Goal: Task Accomplishment & Management: Manage account settings

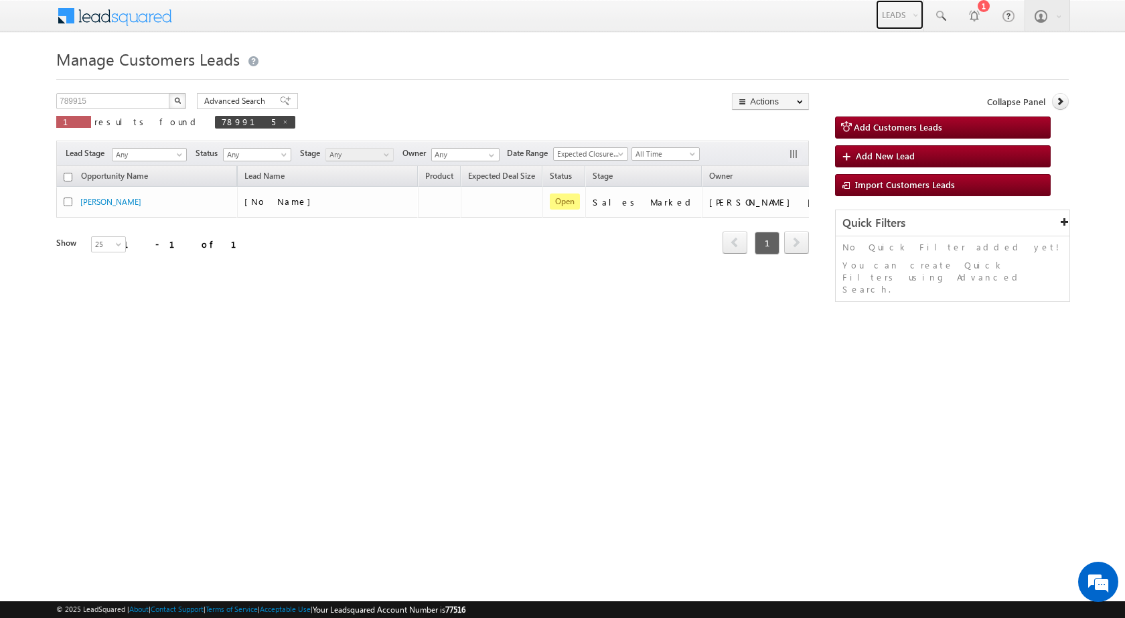
click at [878, 5] on link "Leads" at bounding box center [900, 14] width 48 height 29
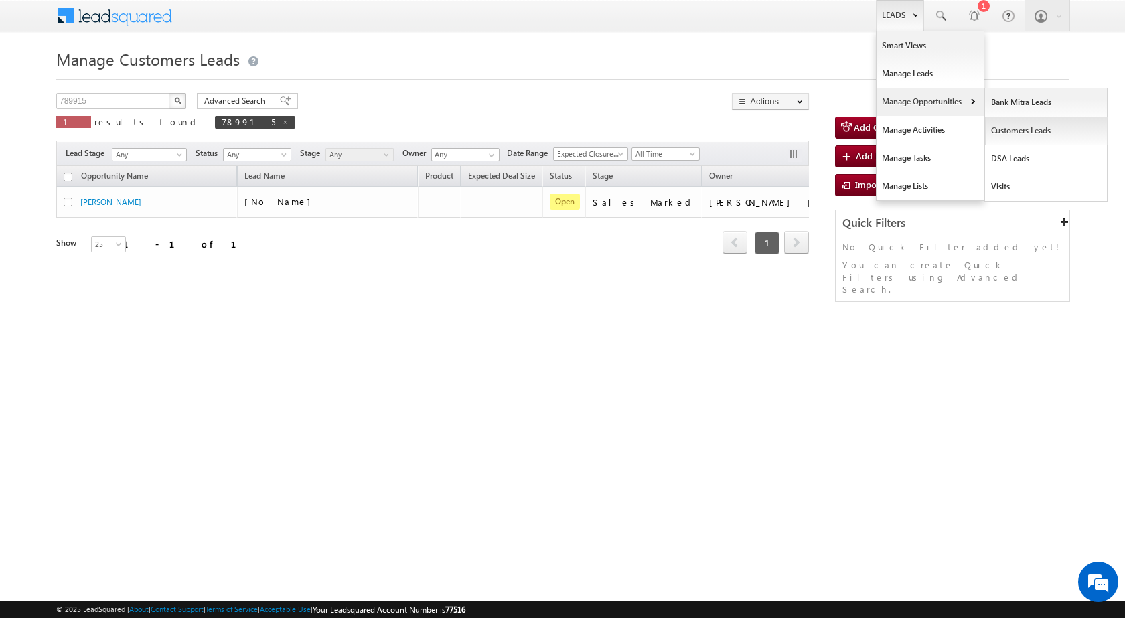
click at [1012, 127] on link "Customers Leads" at bounding box center [1046, 131] width 123 height 28
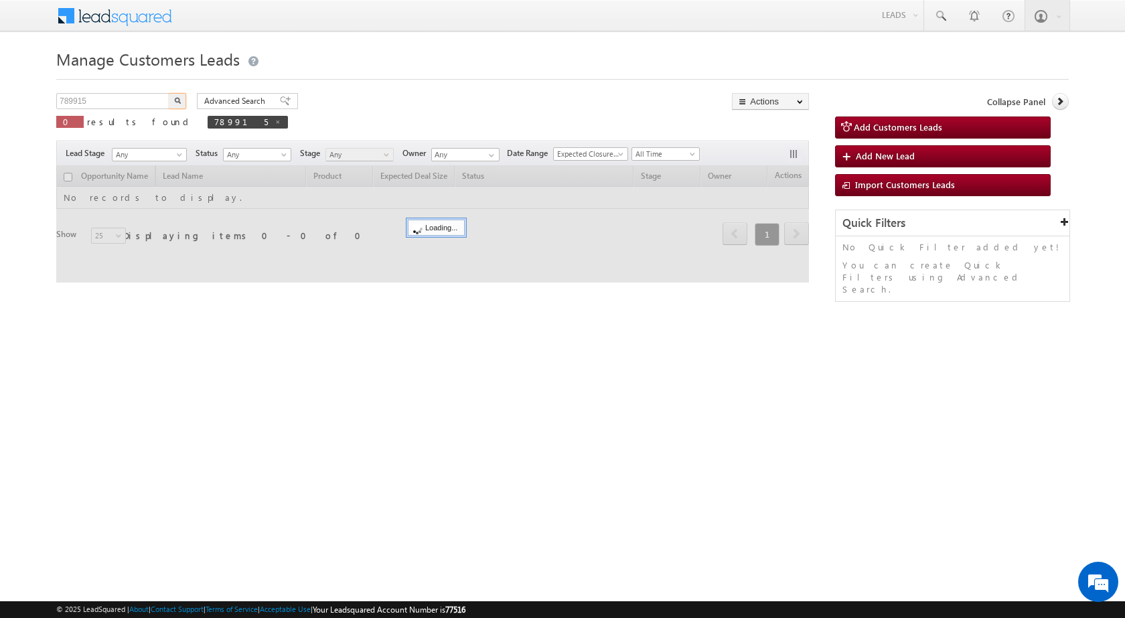
click at [84, 101] on input "789915" at bounding box center [113, 101] width 114 height 16
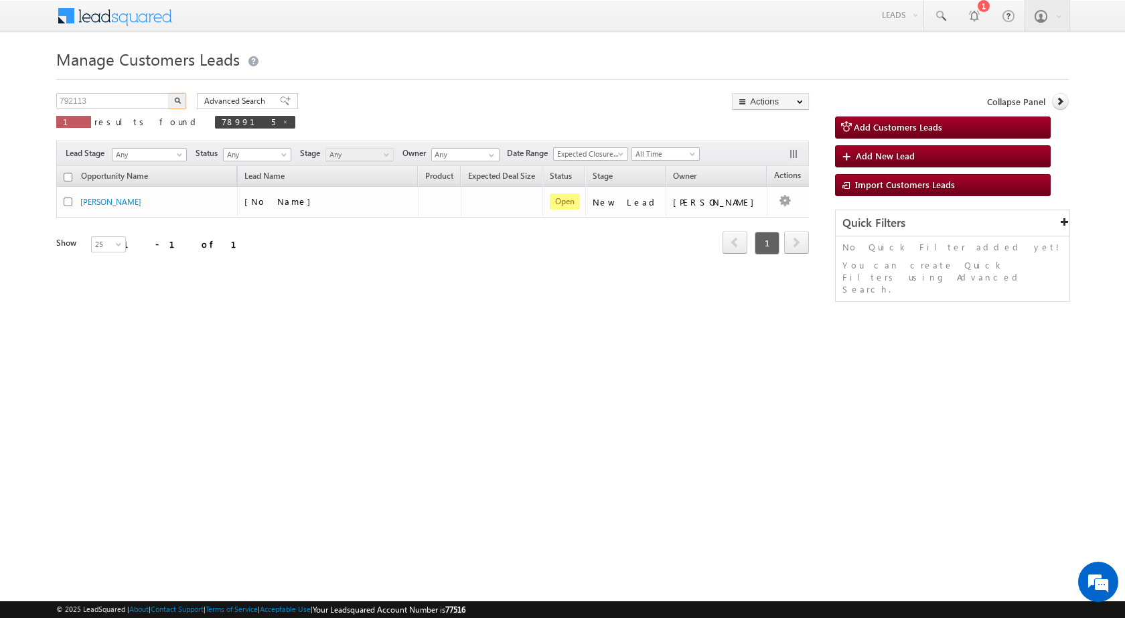
type input "792113"
click at [169, 93] on button "button" at bounding box center [177, 101] width 17 height 16
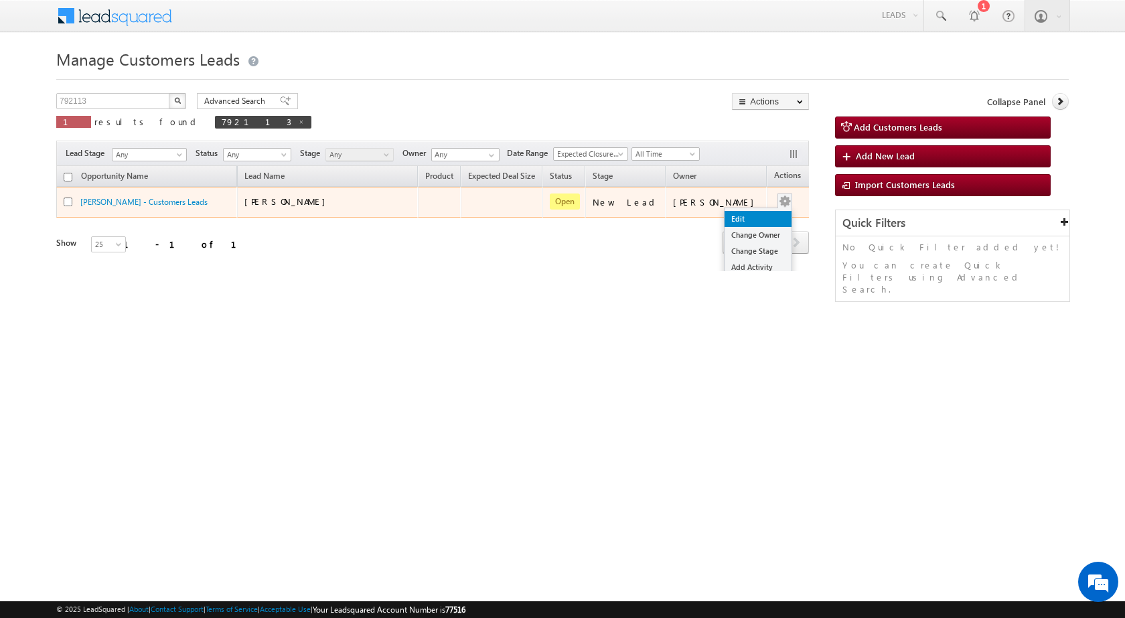
click at [757, 214] on link "Edit" at bounding box center [757, 219] width 67 height 16
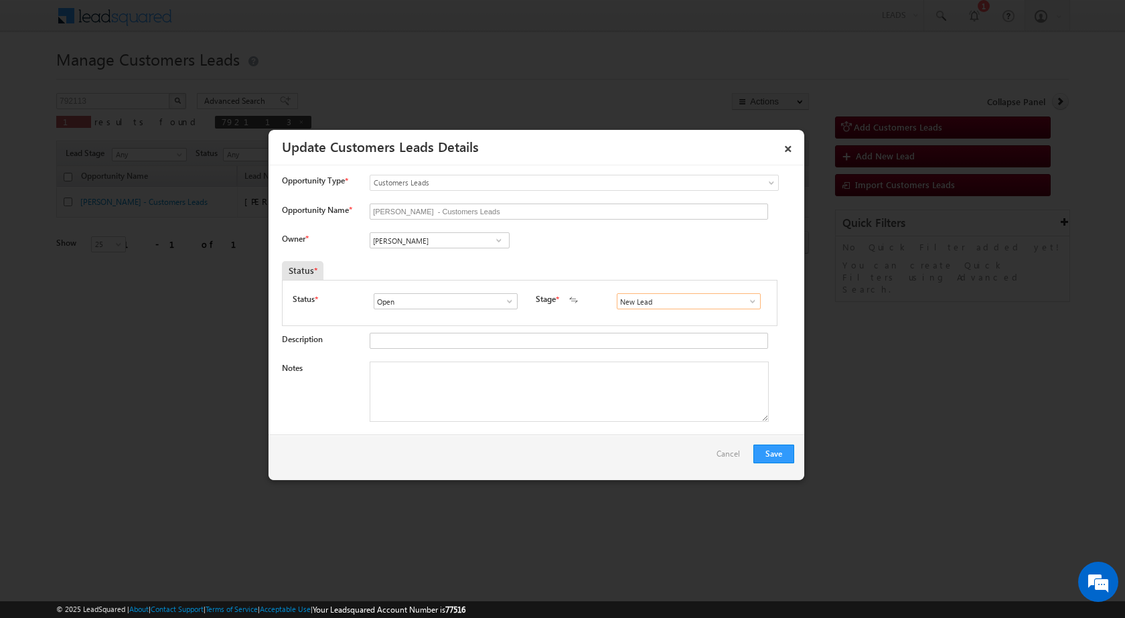
click at [688, 309] on input "New Lead" at bounding box center [689, 301] width 144 height 16
click at [748, 303] on span at bounding box center [752, 301] width 13 height 11
click at [662, 362] on link "Sales Marked" at bounding box center [688, 358] width 143 height 15
type input "Sales Marked"
click at [430, 405] on textarea "Notes" at bounding box center [569, 392] width 399 height 60
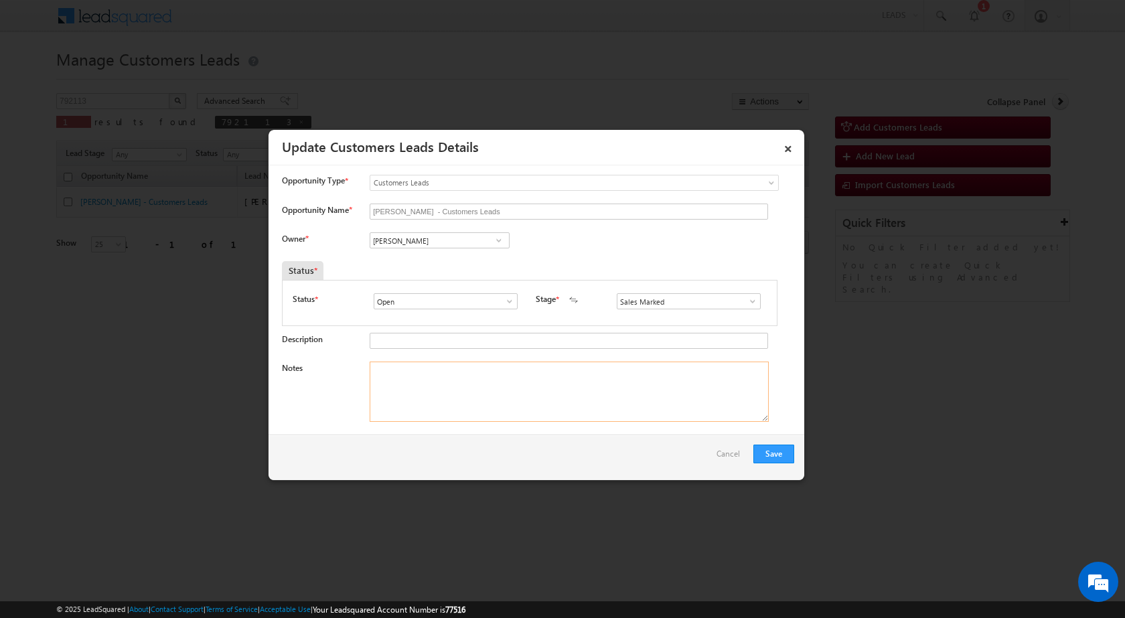
paste textarea "Cust interested in Topup required 3 lac Topup loan"
click at [373, 372] on textarea "Cust interested in Topup required 3 lac Topup loan" at bounding box center [569, 392] width 399 height 60
type textarea "Name - Raj Bala / Cust interested in Topup required 3 lac Topup loan"
click at [436, 236] on input "Vikas Halwai" at bounding box center [440, 240] width 140 height 16
paste input "gangandeep.singh@sgrlimited.in"
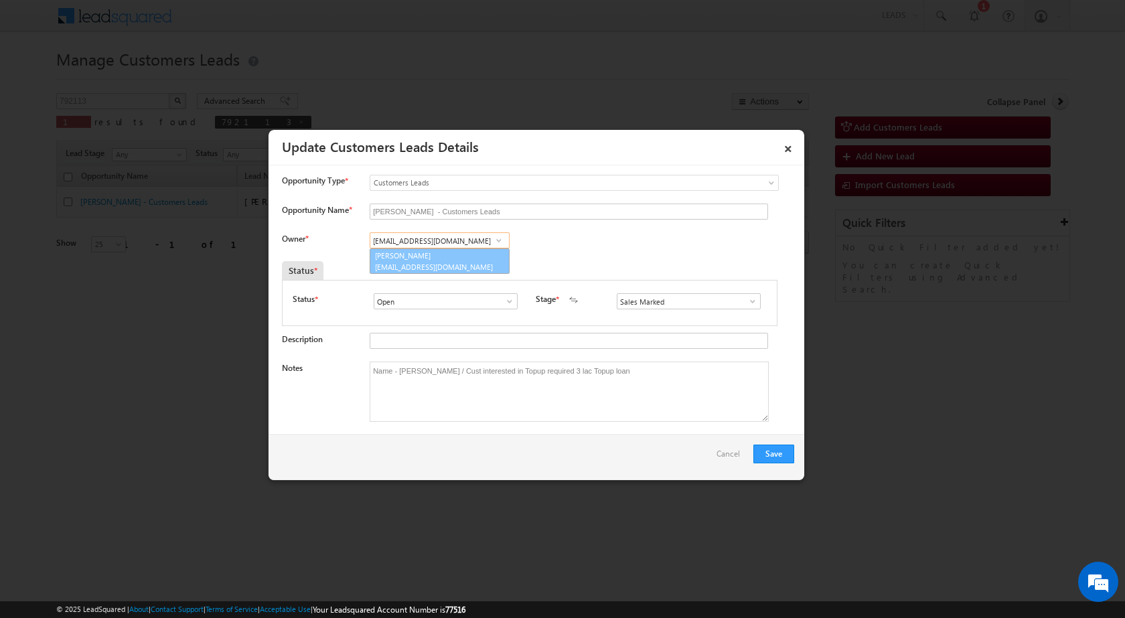
click at [420, 263] on span "gangandeep.singh@sgrlimited.in" at bounding box center [435, 267] width 121 height 10
type input "Gangandeep Singh"
click at [771, 455] on button "Save" at bounding box center [773, 454] width 41 height 19
